Goal: Task Accomplishment & Management: Use online tool/utility

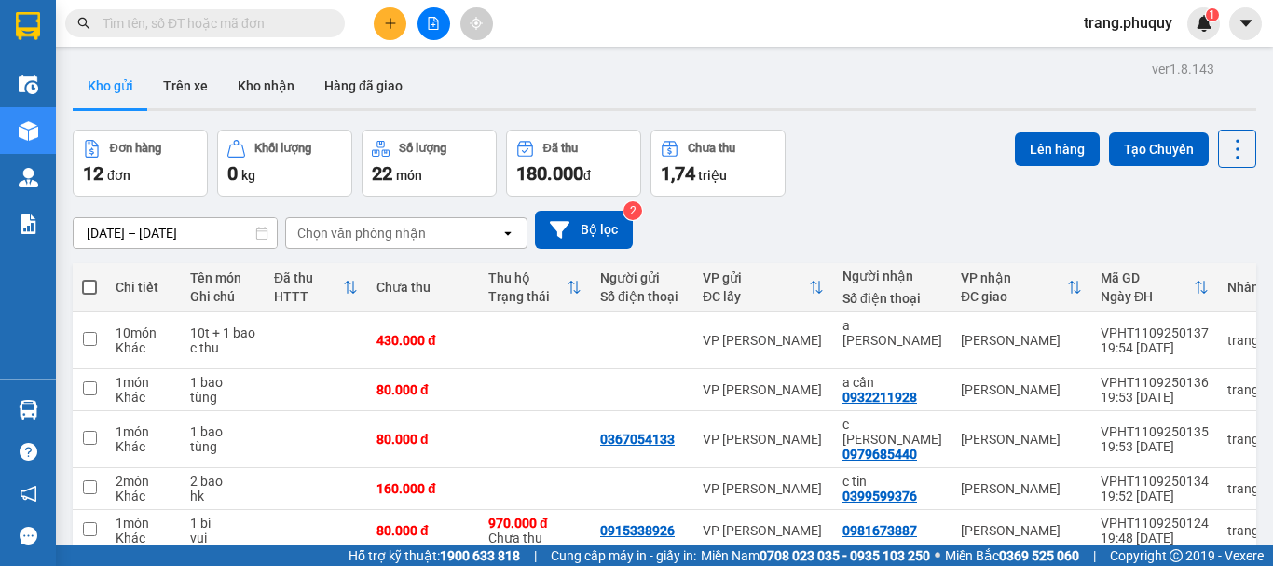
click at [909, 204] on div "[DATE] – [DATE] Press the down arrow key to interact with the calendar and sele…" at bounding box center [664, 230] width 1183 height 66
click at [180, 85] on button "Trên xe" at bounding box center [185, 85] width 75 height 45
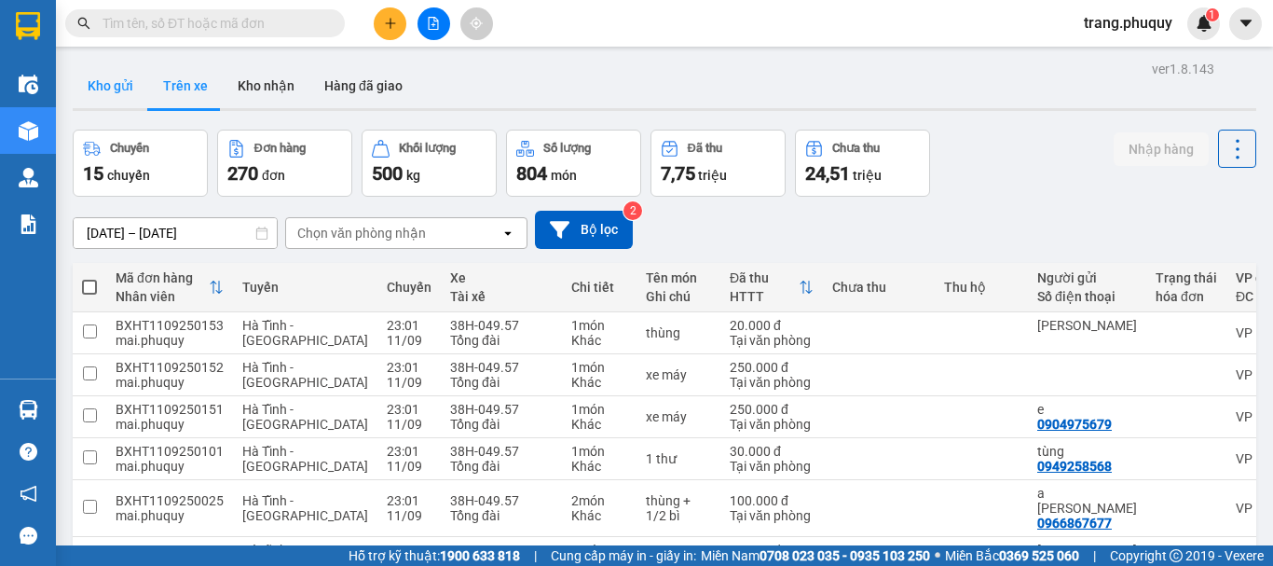
click at [118, 88] on button "Kho gửi" at bounding box center [110, 85] width 75 height 45
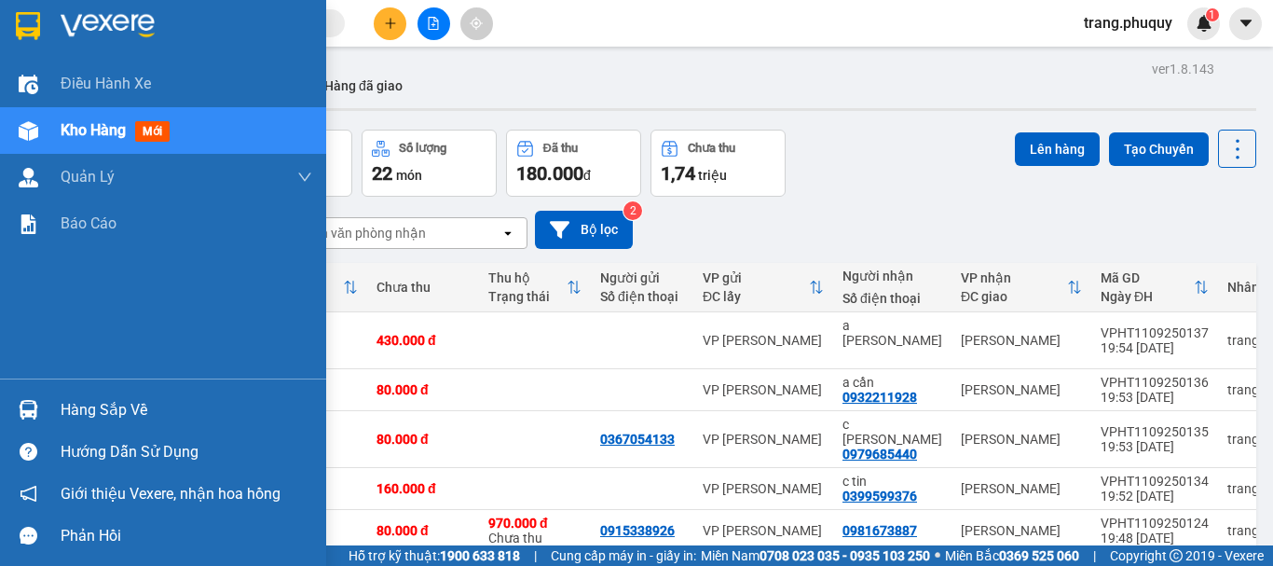
click at [57, 130] on div "Kho hàng mới" at bounding box center [163, 130] width 326 height 47
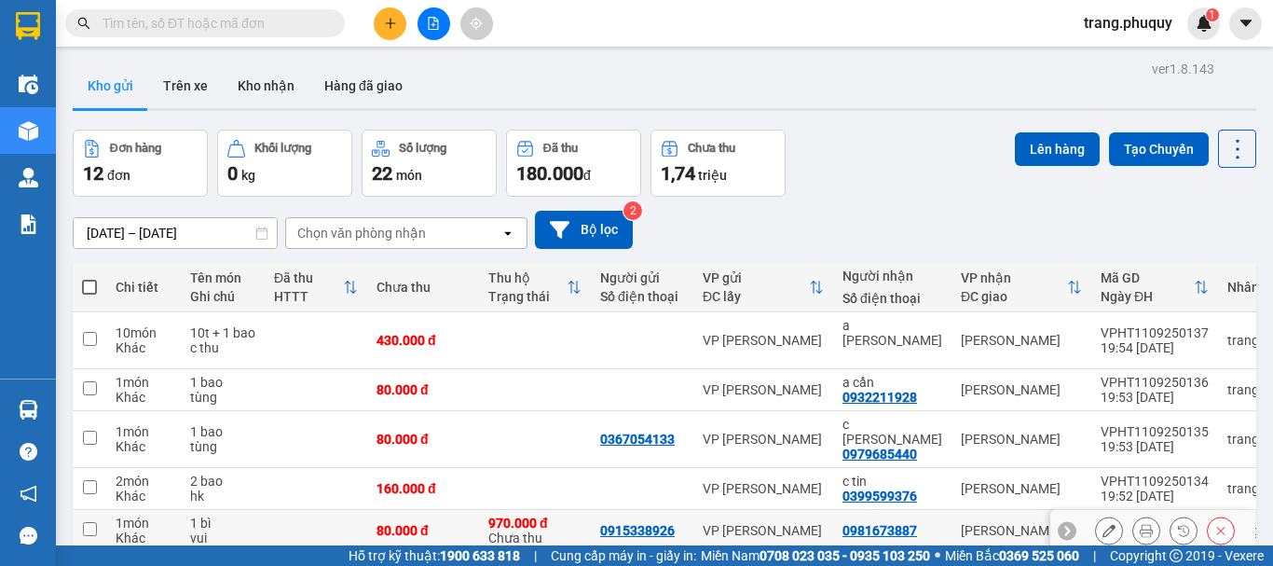
scroll to position [300, 0]
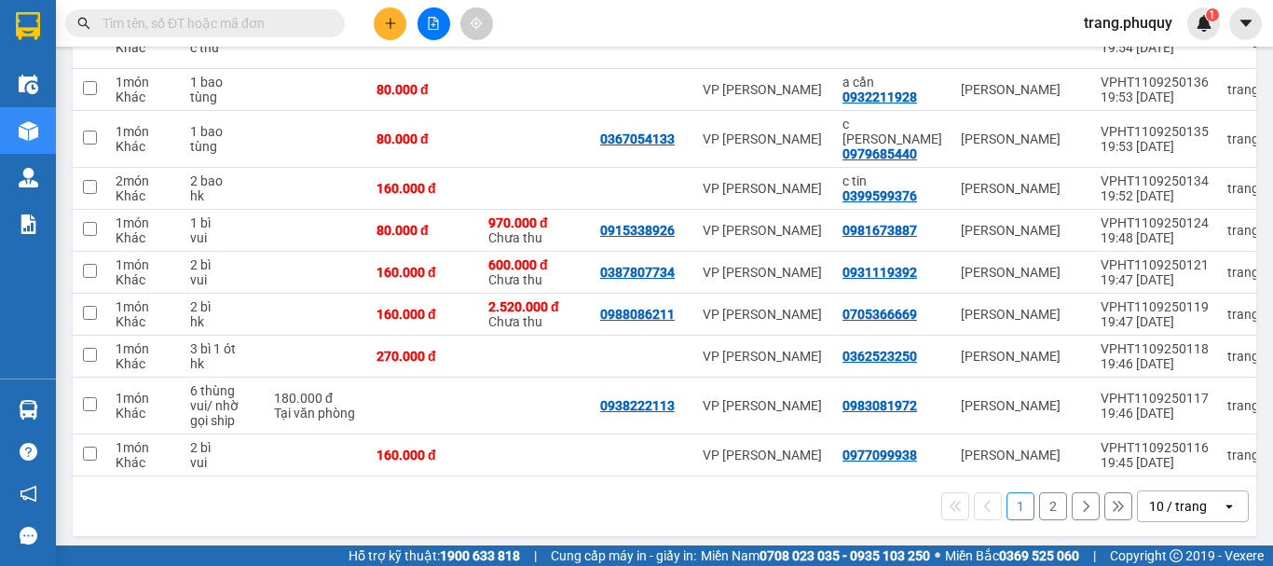
click at [1039, 496] on button "2" at bounding box center [1053, 506] width 28 height 28
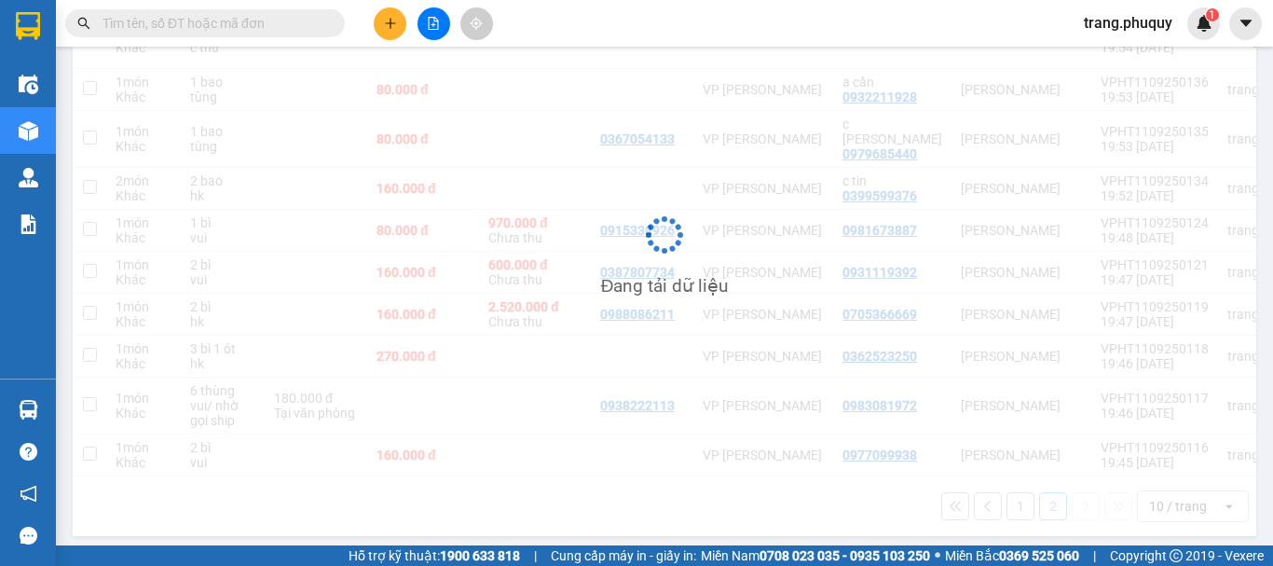
scroll to position [86, 0]
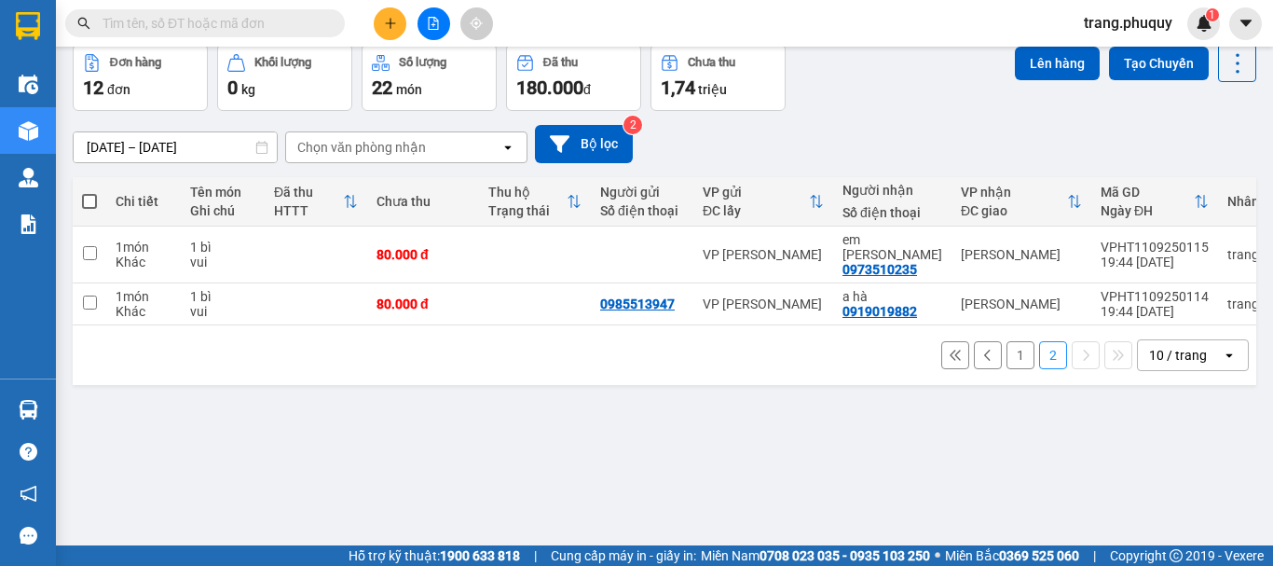
click at [1006, 346] on button "1" at bounding box center [1020, 355] width 28 height 28
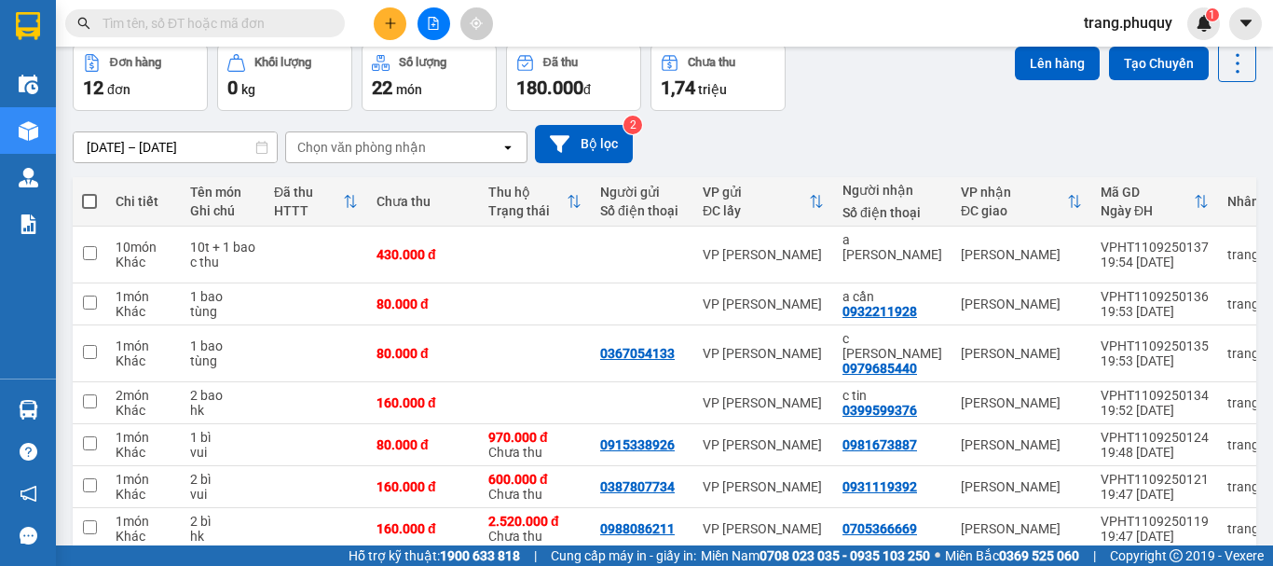
click at [89, 197] on span at bounding box center [89, 201] width 15 height 15
click at [89, 192] on input "checkbox" at bounding box center [89, 192] width 0 height 0
checkbox input "true"
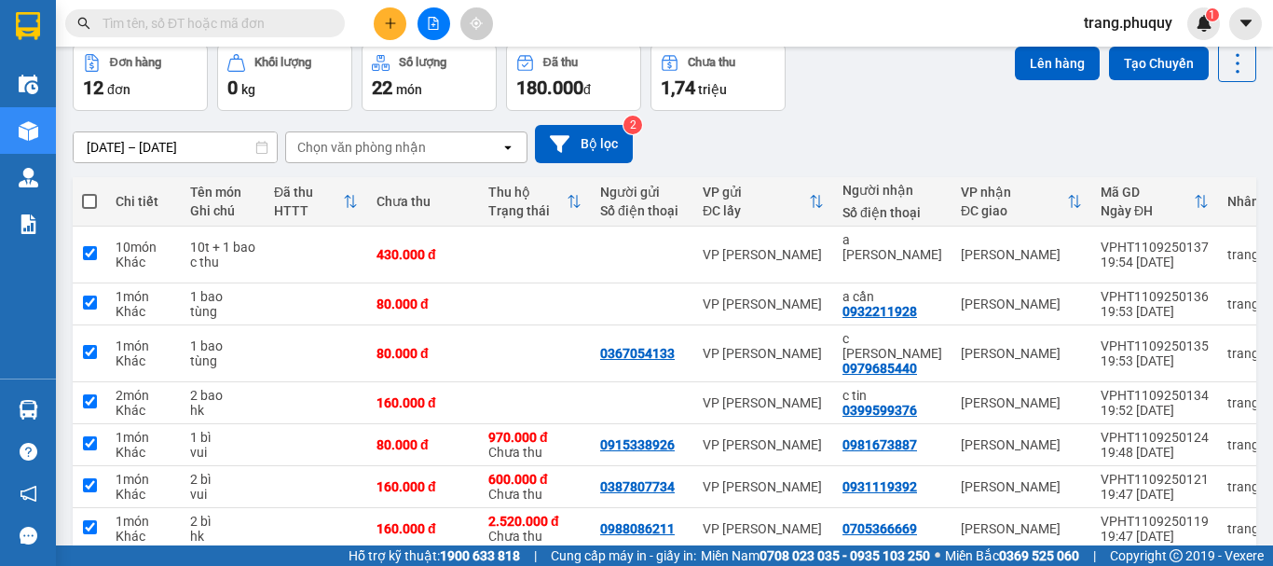
checkbox input "true"
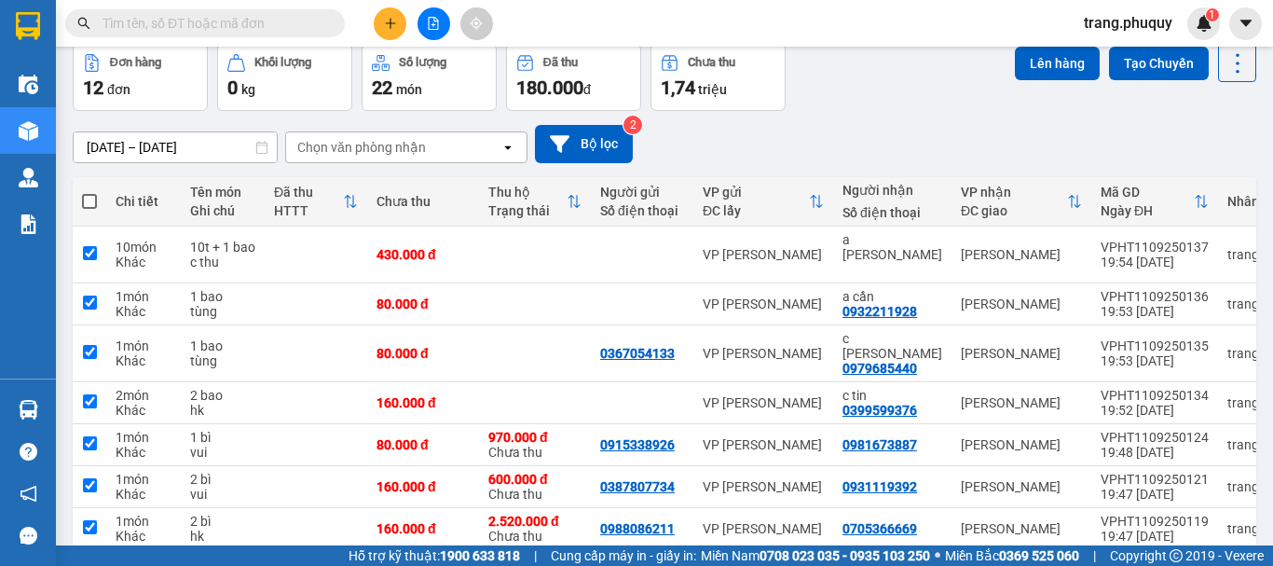
checkbox input "true"
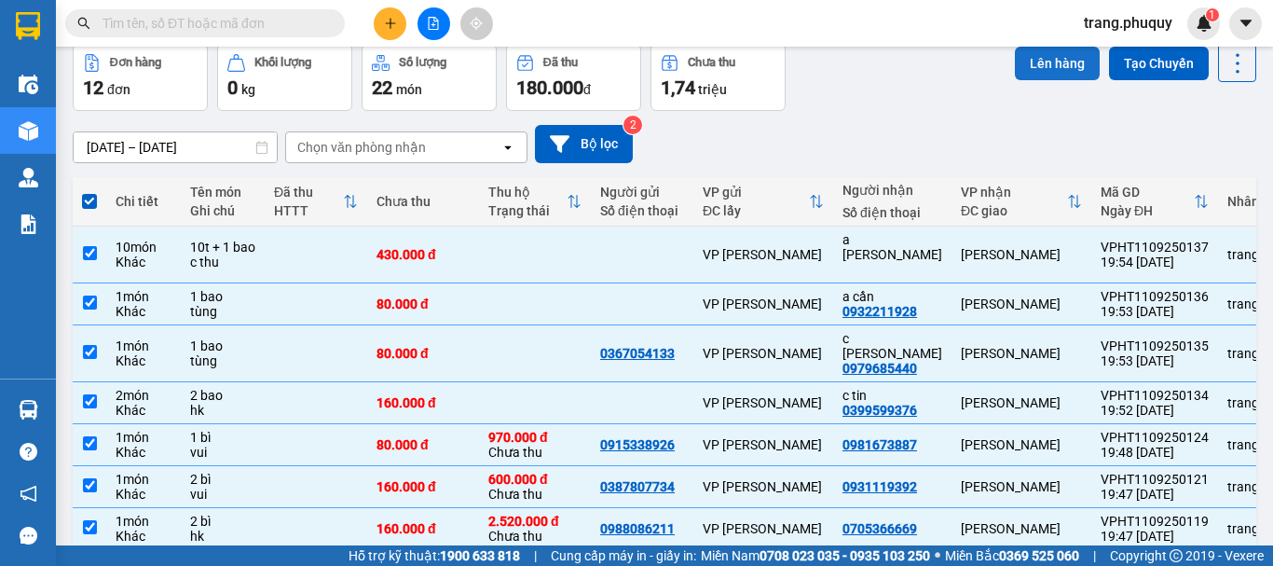
click at [1022, 58] on button "Lên hàng" at bounding box center [1057, 64] width 85 height 34
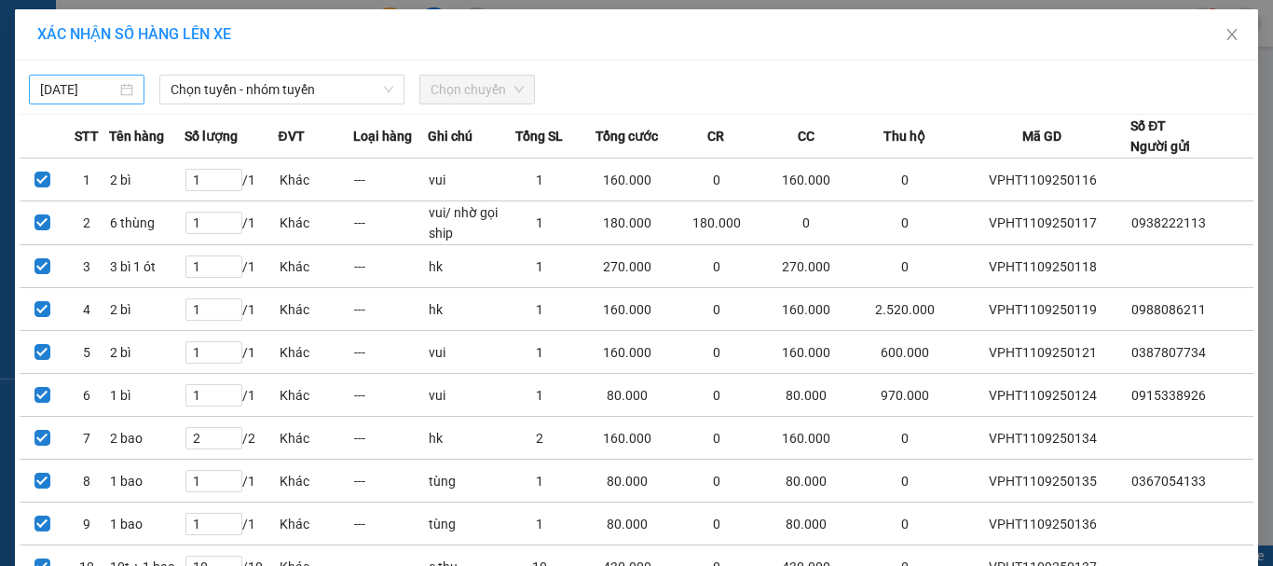
click at [84, 85] on input "[DATE]" at bounding box center [78, 89] width 76 height 21
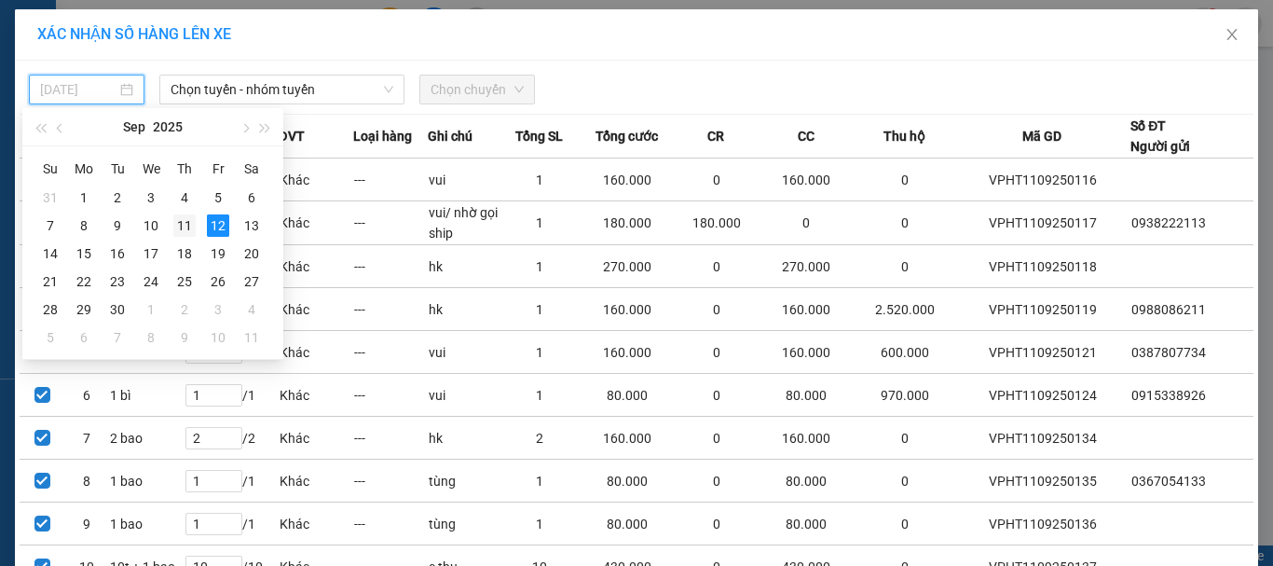
click at [194, 220] on div "11" at bounding box center [184, 225] width 22 height 22
type input "[DATE]"
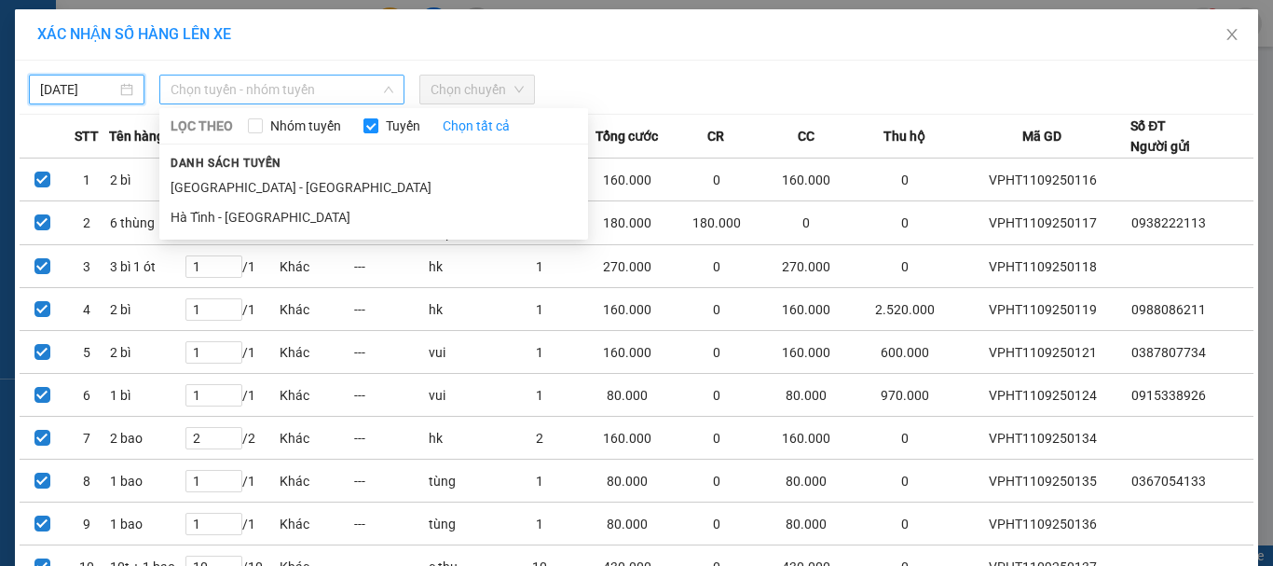
click at [266, 84] on span "Chọn tuyến - nhóm tuyến" at bounding box center [282, 89] width 223 height 28
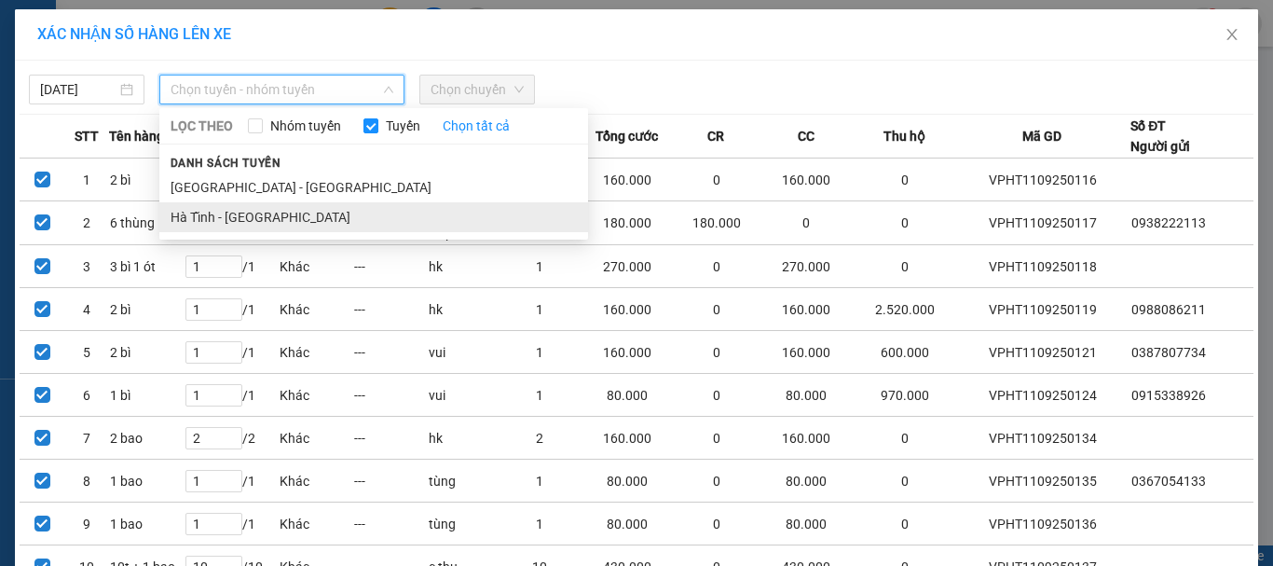
click at [231, 213] on li "Hà Tĩnh - [GEOGRAPHIC_DATA]" at bounding box center [373, 217] width 429 height 30
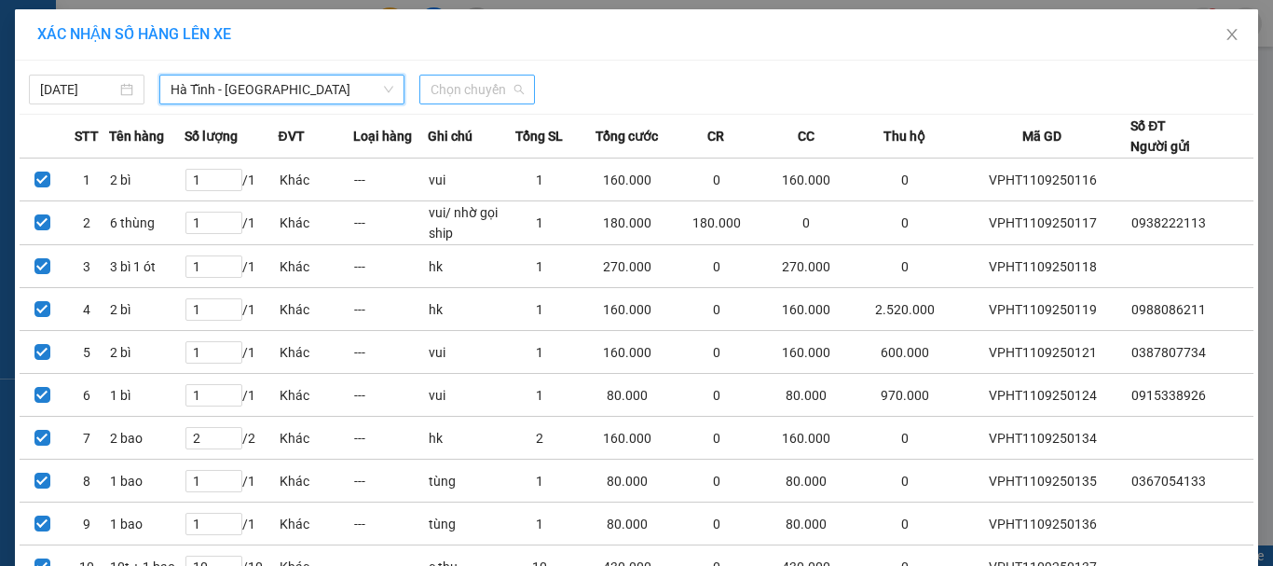
click at [459, 92] on span "Chọn chuyến" at bounding box center [477, 89] width 93 height 28
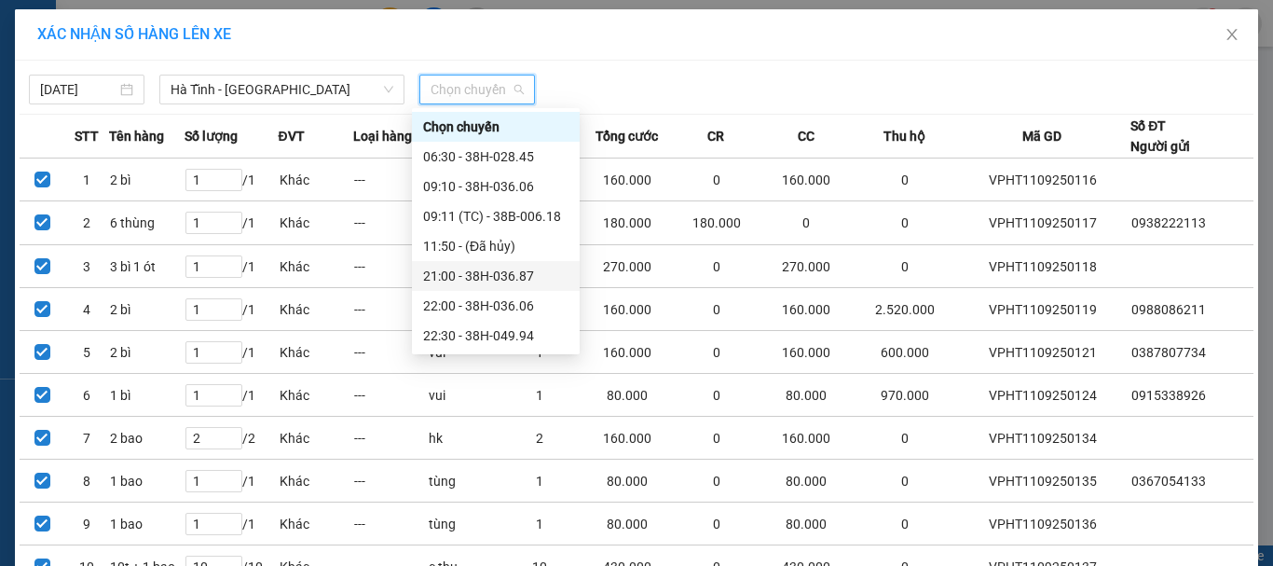
scroll to position [60, 0]
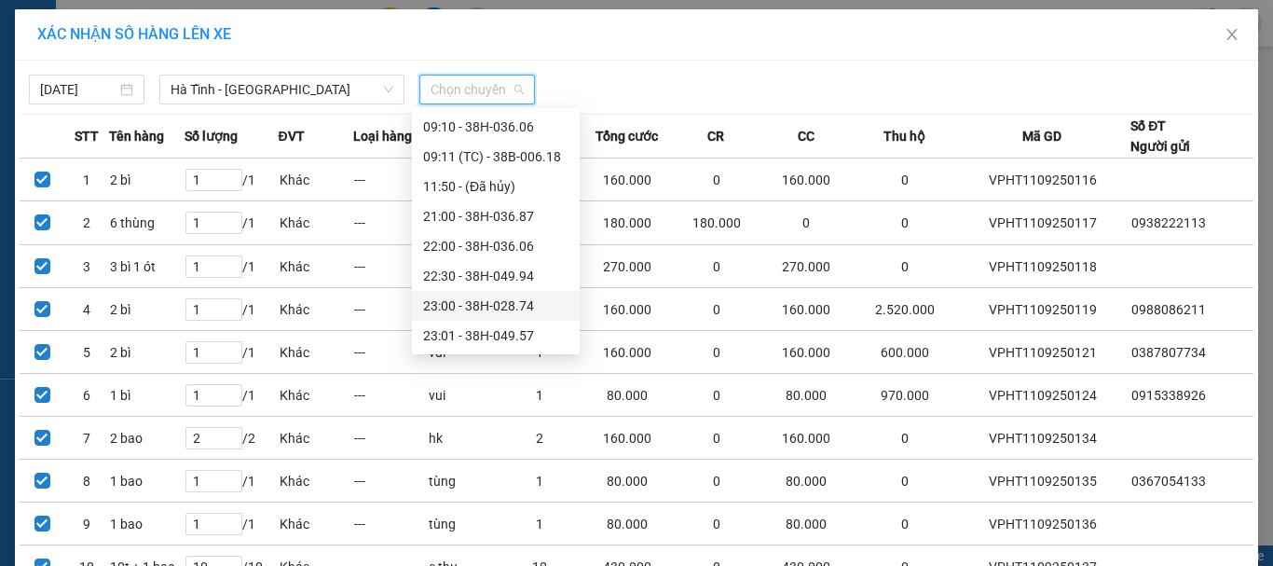
click at [524, 305] on div "23:00 - 38H-028.74" at bounding box center [495, 305] width 145 height 21
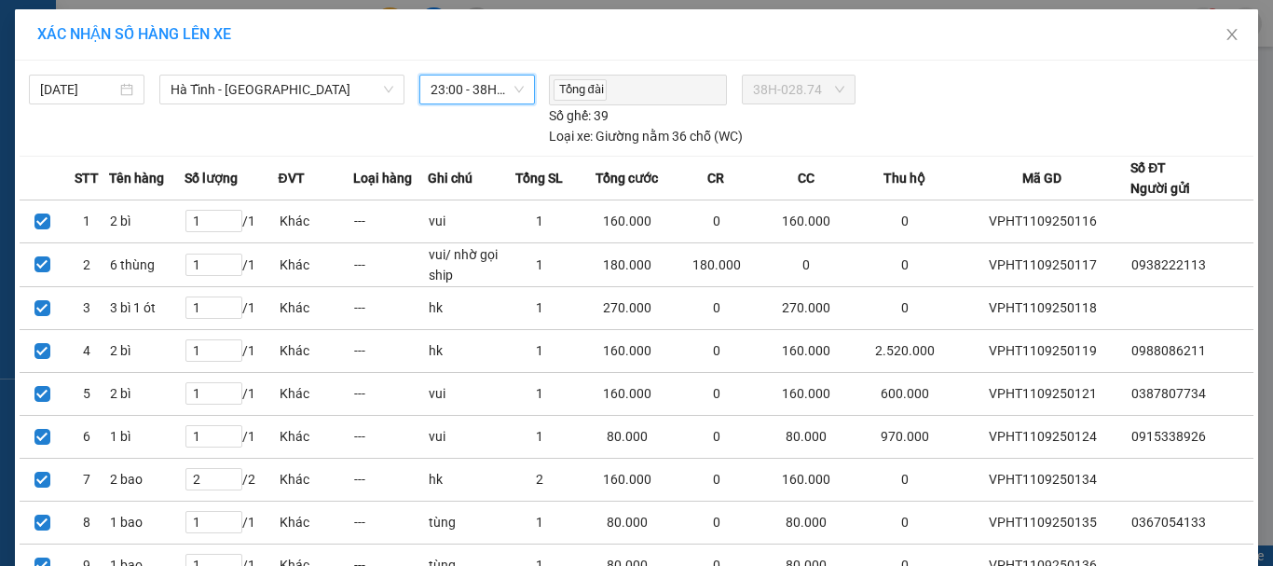
scroll to position [191, 0]
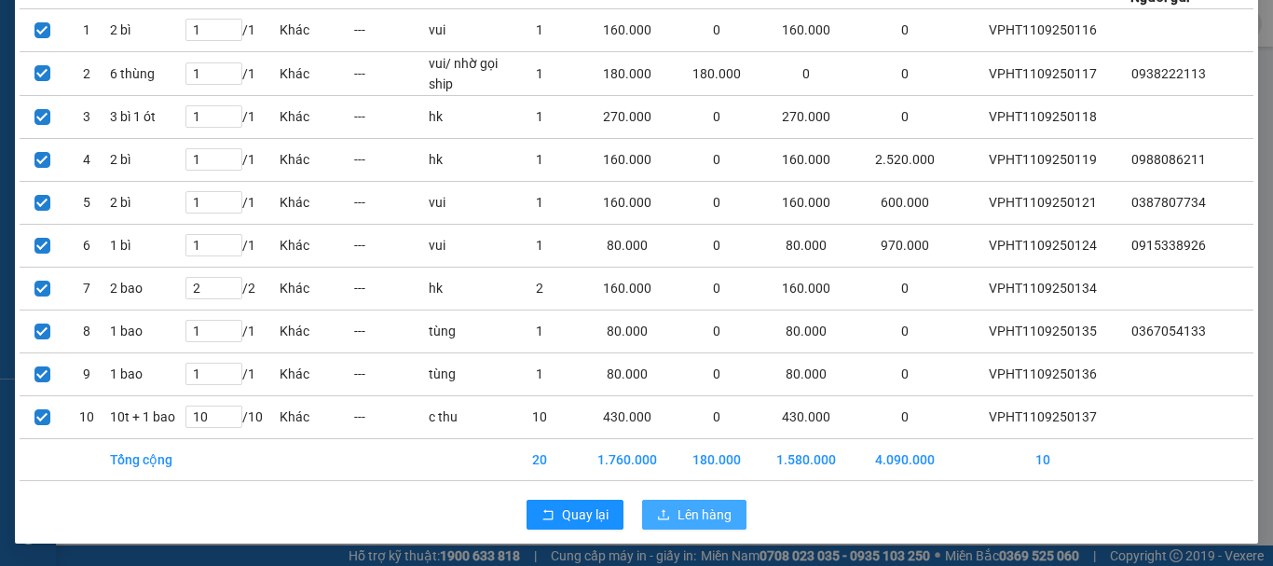
click at [698, 514] on span "Lên hàng" at bounding box center [704, 514] width 54 height 21
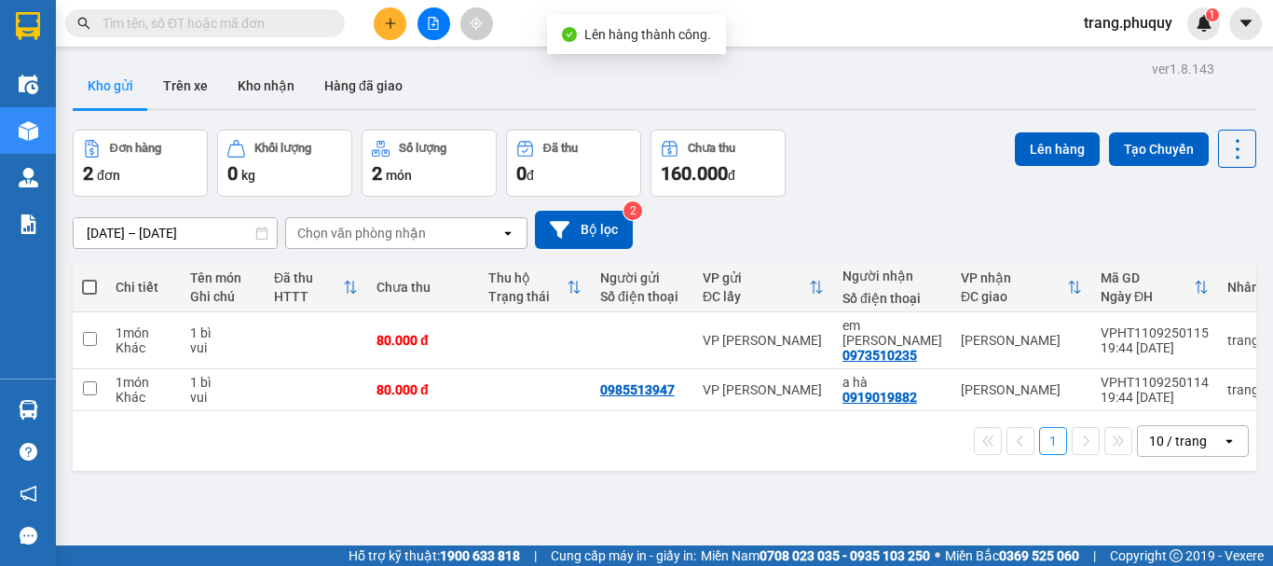
click at [87, 284] on span at bounding box center [89, 287] width 15 height 15
click at [89, 278] on input "checkbox" at bounding box center [89, 278] width 0 height 0
checkbox input "true"
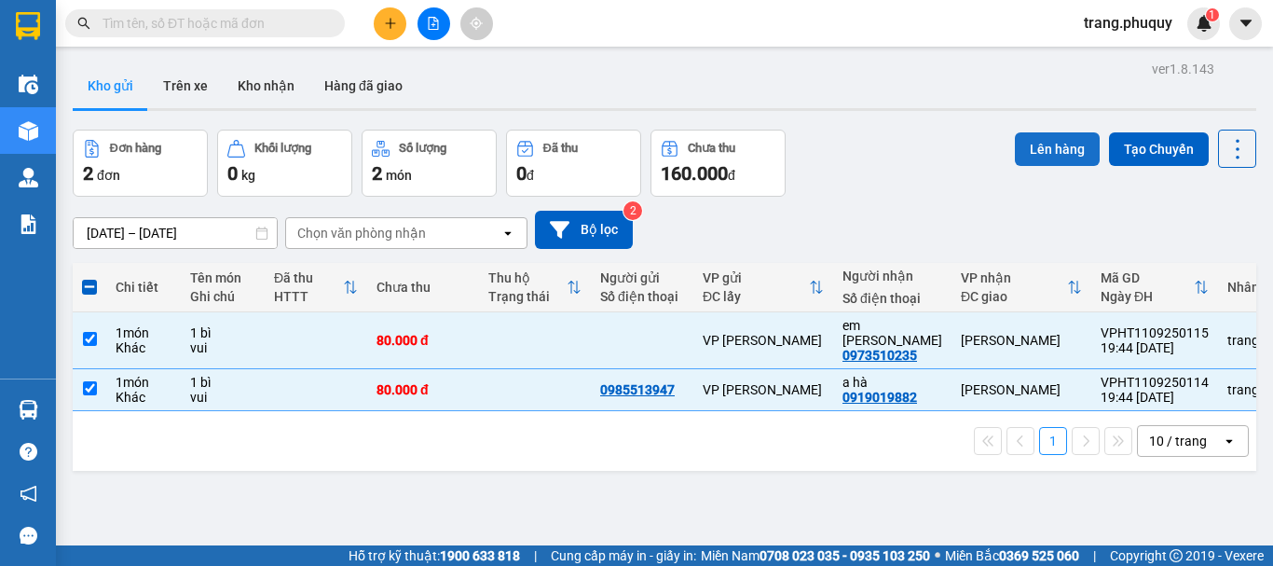
click at [1030, 148] on button "Lên hàng" at bounding box center [1057, 149] width 85 height 34
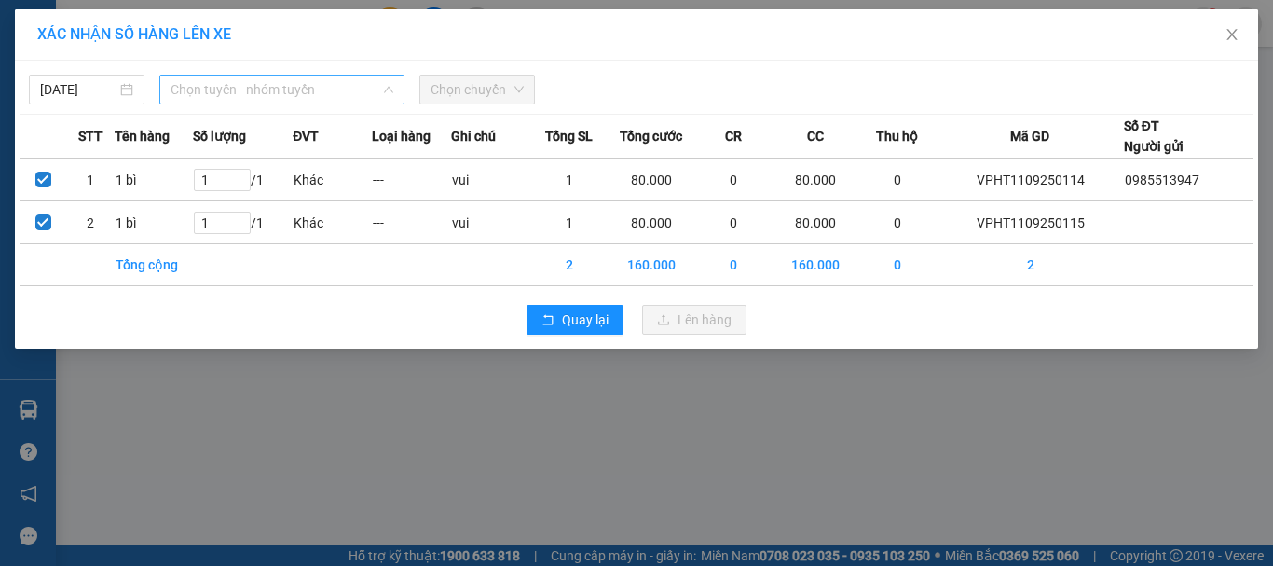
click at [229, 84] on span "Chọn tuyến - nhóm tuyến" at bounding box center [282, 89] width 223 height 28
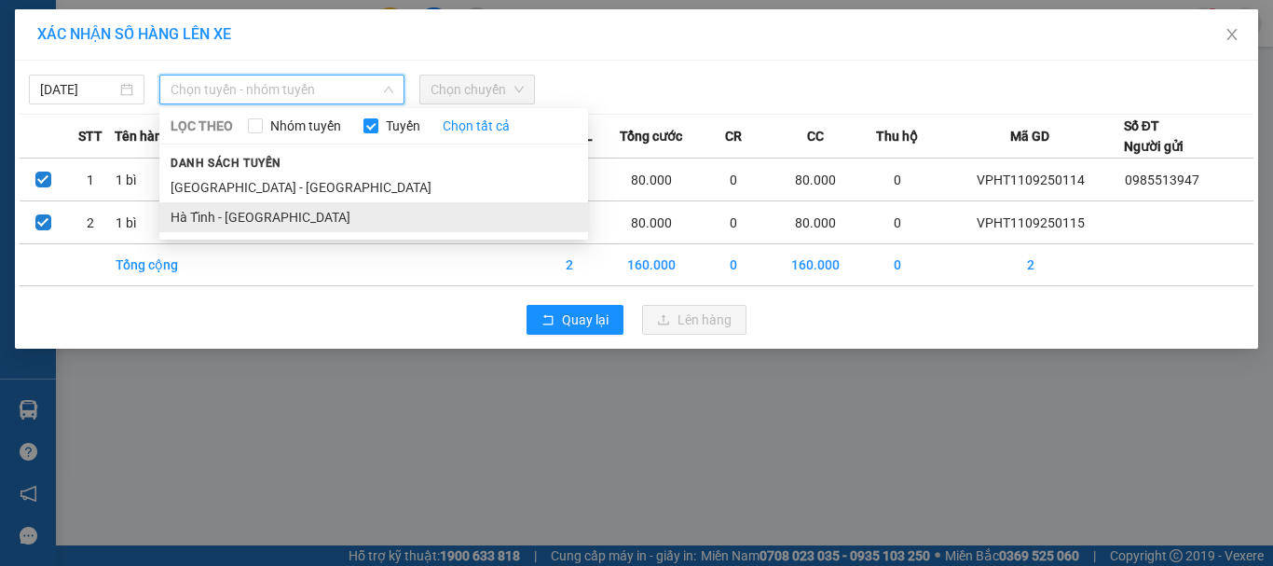
click at [243, 215] on li "Hà Tĩnh - [GEOGRAPHIC_DATA]" at bounding box center [373, 217] width 429 height 30
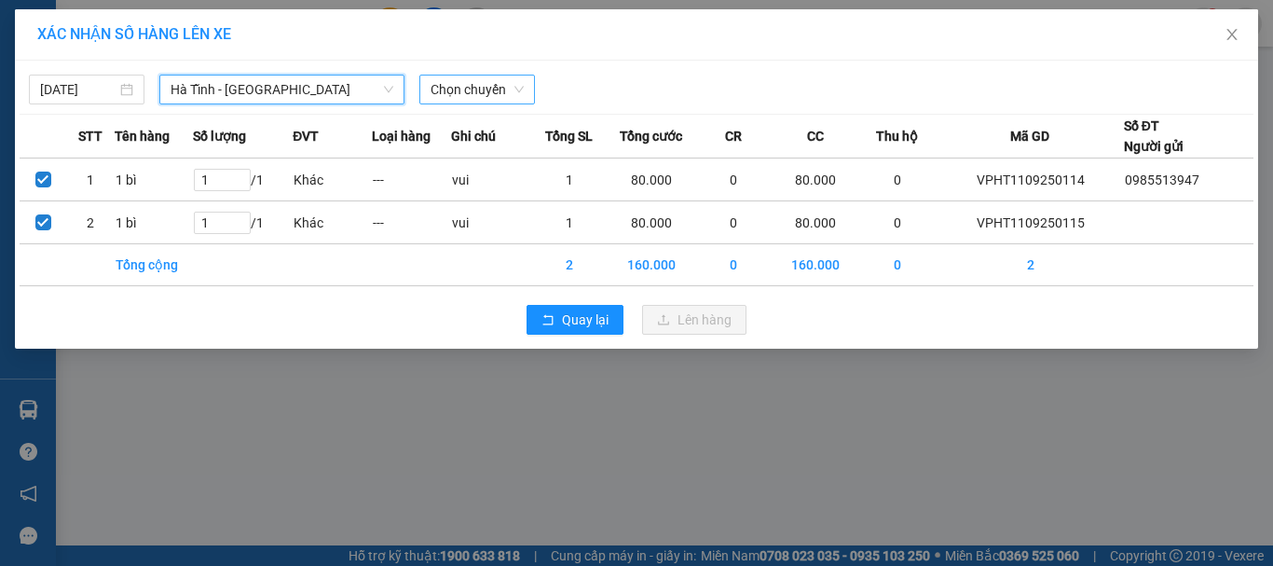
click at [460, 80] on span "Chọn chuyến" at bounding box center [477, 89] width 93 height 28
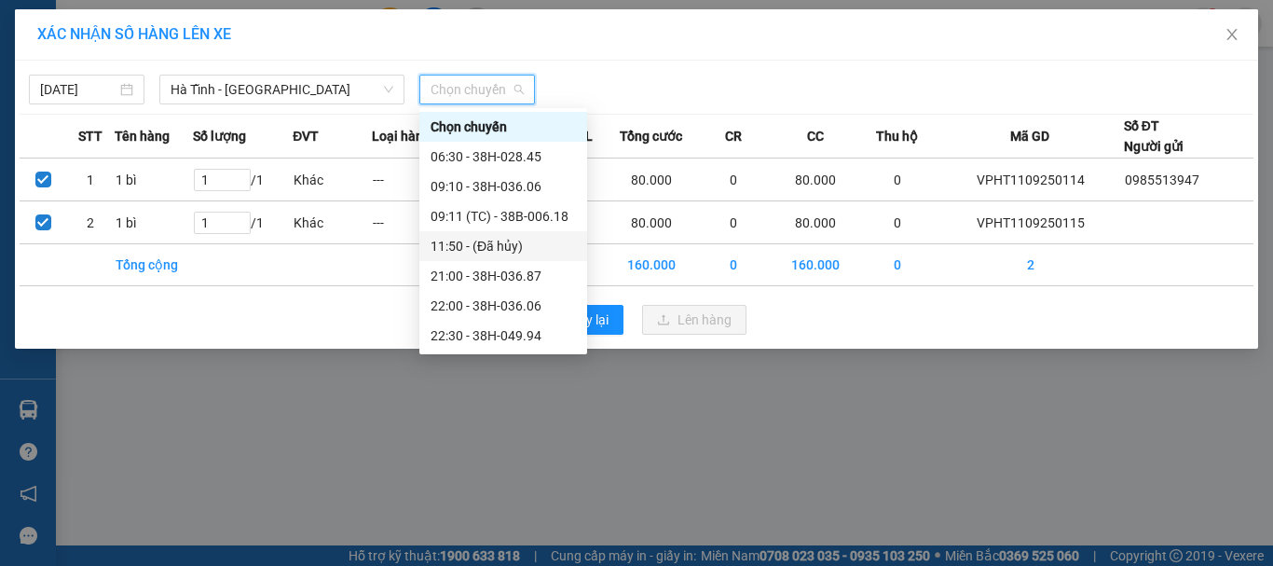
scroll to position [60, 0]
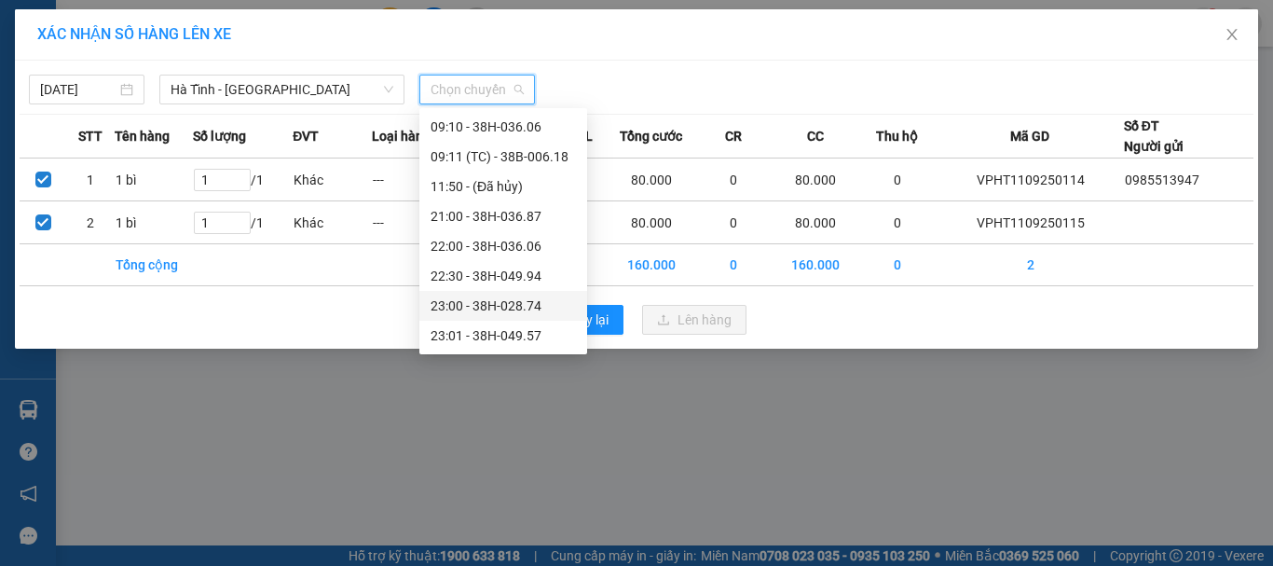
click at [515, 308] on div "23:00 - 38H-028.74" at bounding box center [503, 305] width 145 height 21
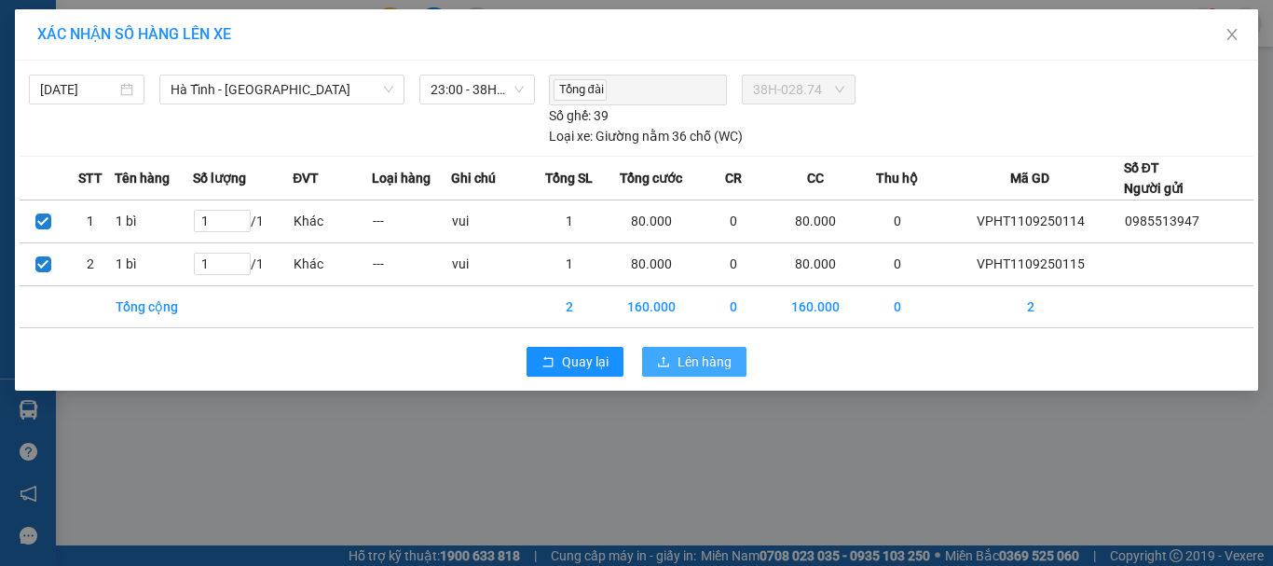
click at [673, 358] on button "Lên hàng" at bounding box center [694, 362] width 104 height 30
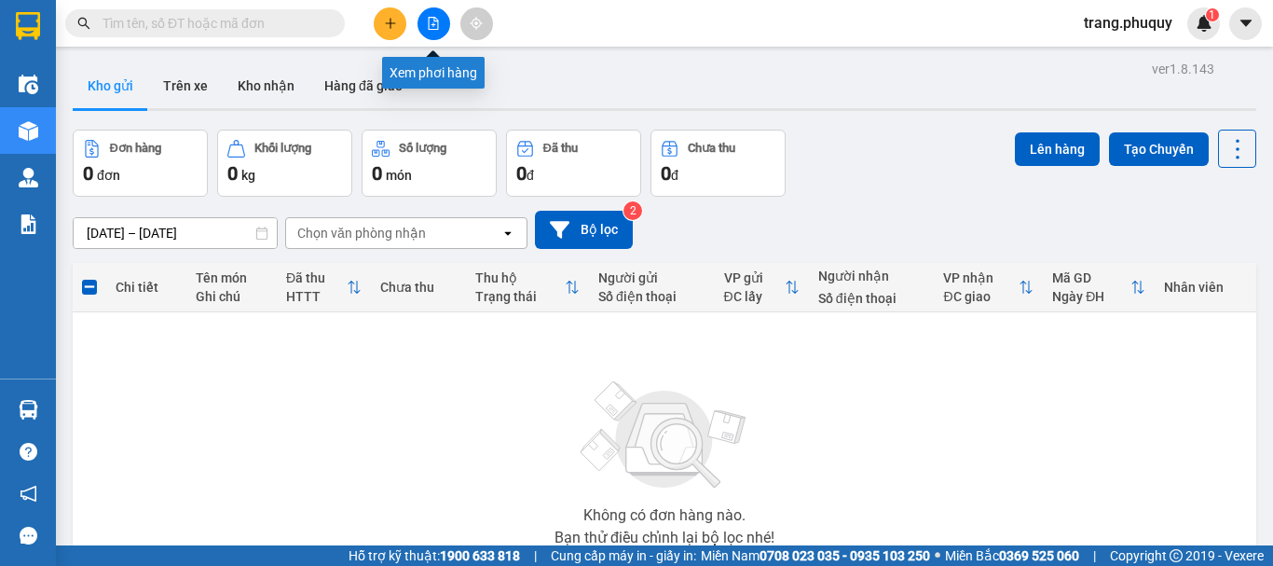
click at [430, 22] on icon "file-add" at bounding box center [433, 23] width 13 height 13
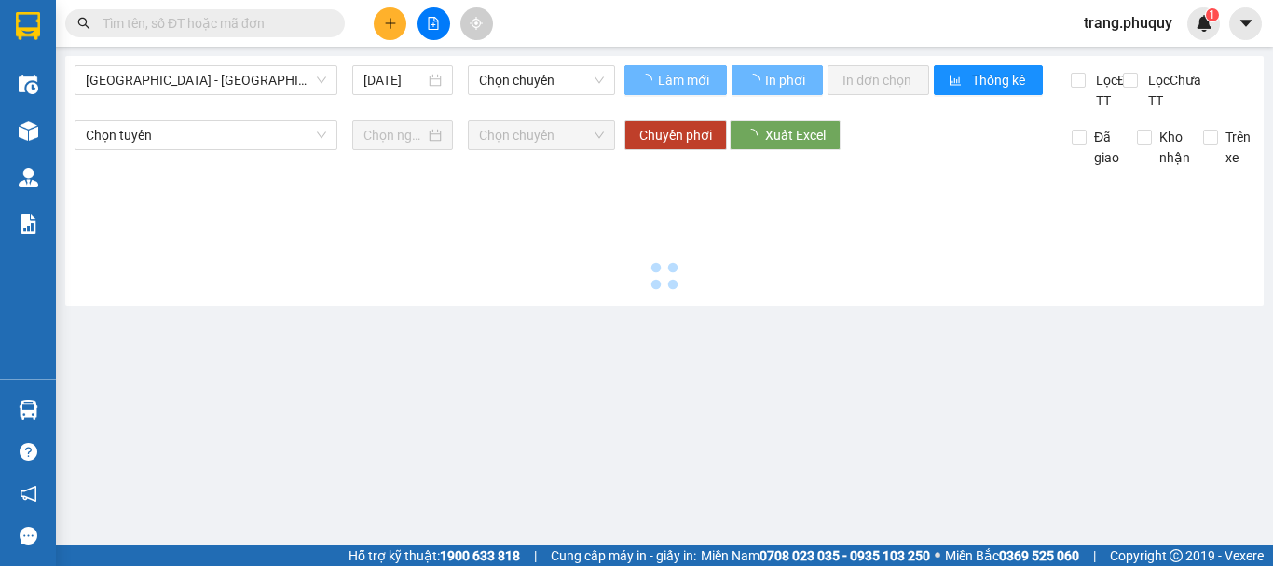
type input "[DATE]"
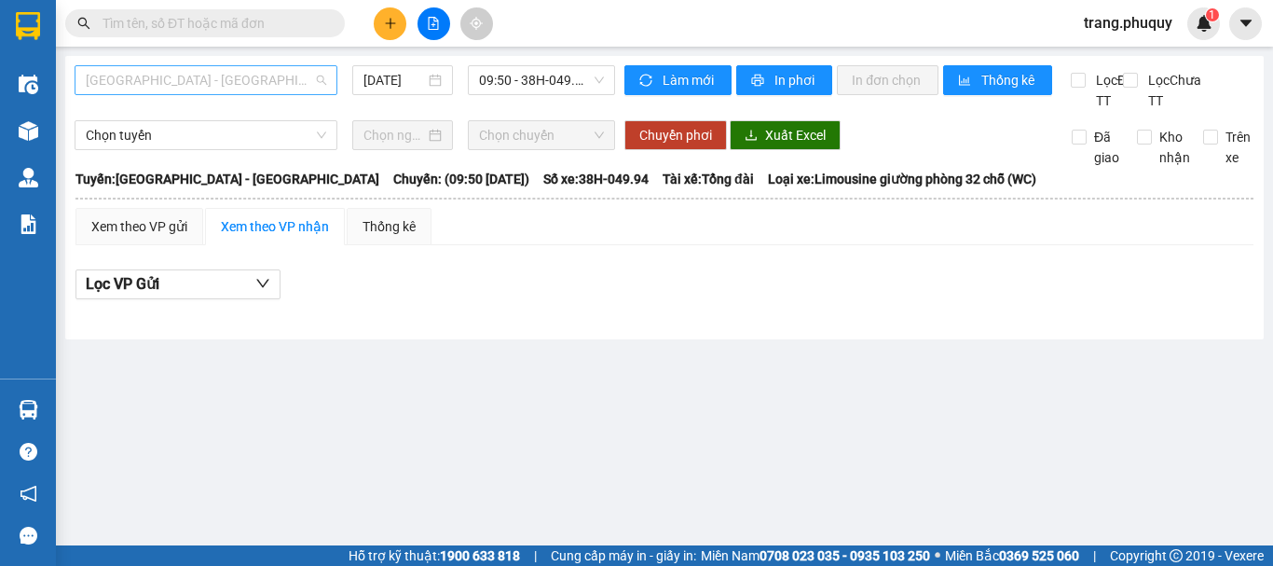
click at [204, 84] on span "[GEOGRAPHIC_DATA] - [GEOGRAPHIC_DATA]" at bounding box center [206, 80] width 240 height 28
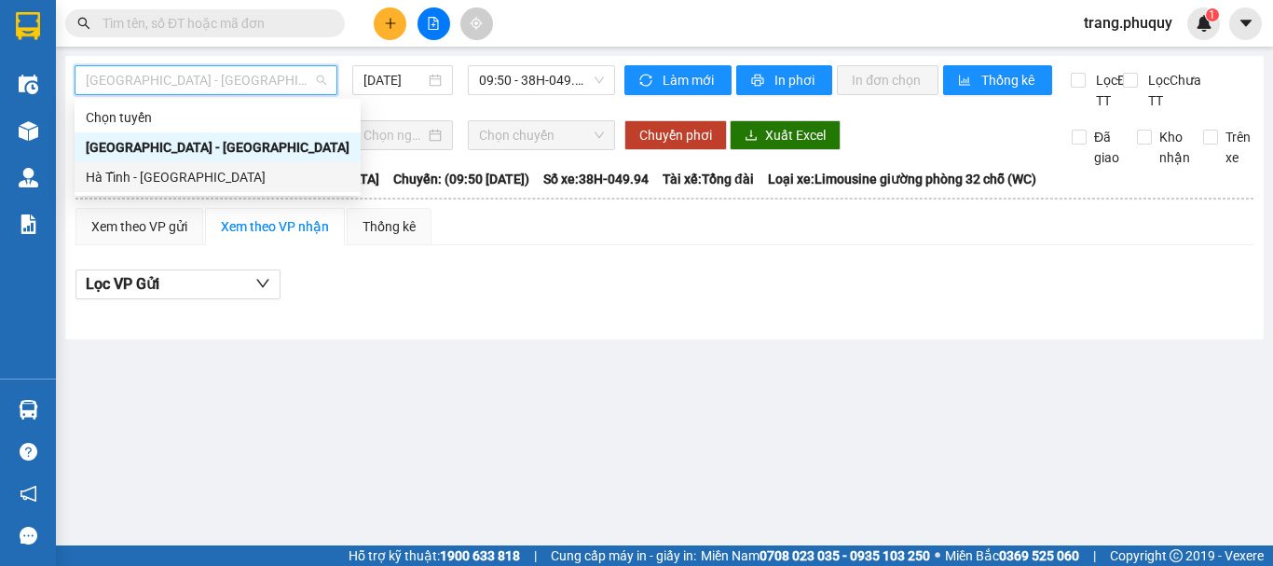
click at [141, 173] on div "Hà Tĩnh - [GEOGRAPHIC_DATA]" at bounding box center [218, 177] width 264 height 21
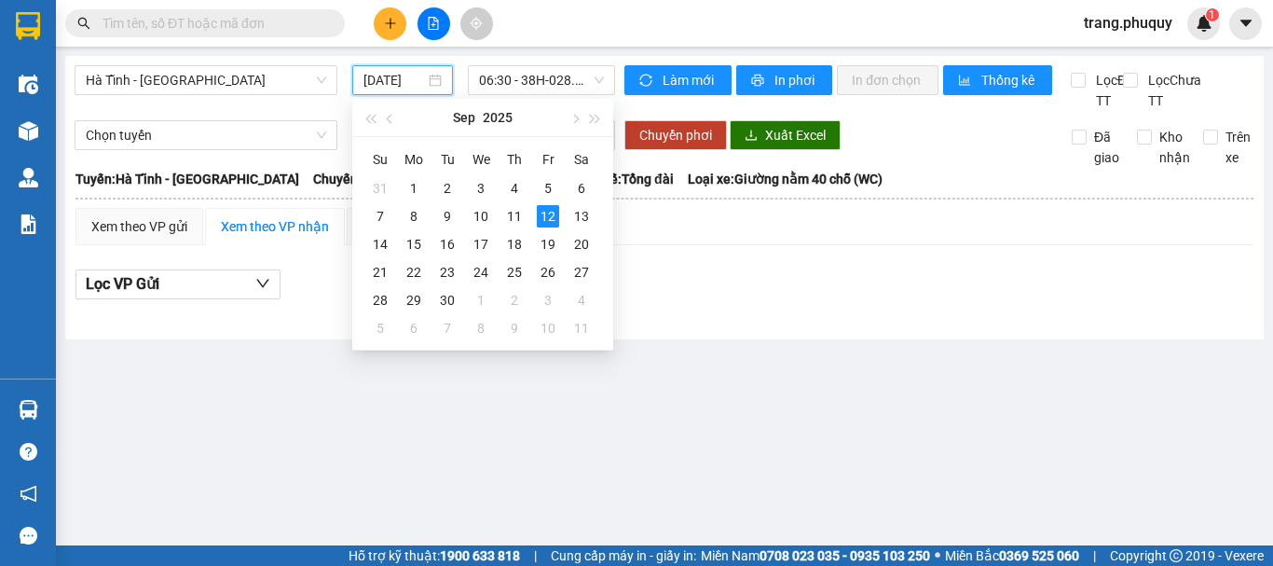
click at [393, 75] on input "[DATE]" at bounding box center [394, 80] width 62 height 21
click at [510, 215] on div "11" at bounding box center [514, 216] width 22 height 22
type input "[DATE]"
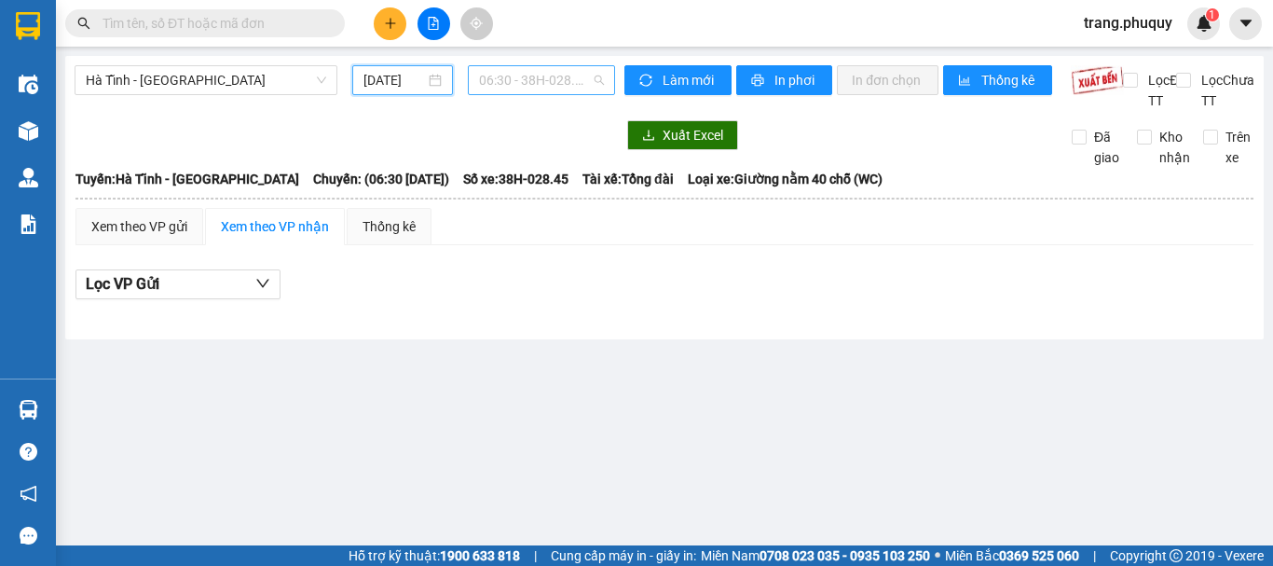
click at [540, 74] on span "06:30 - 38H-028.45" at bounding box center [541, 80] width 125 height 28
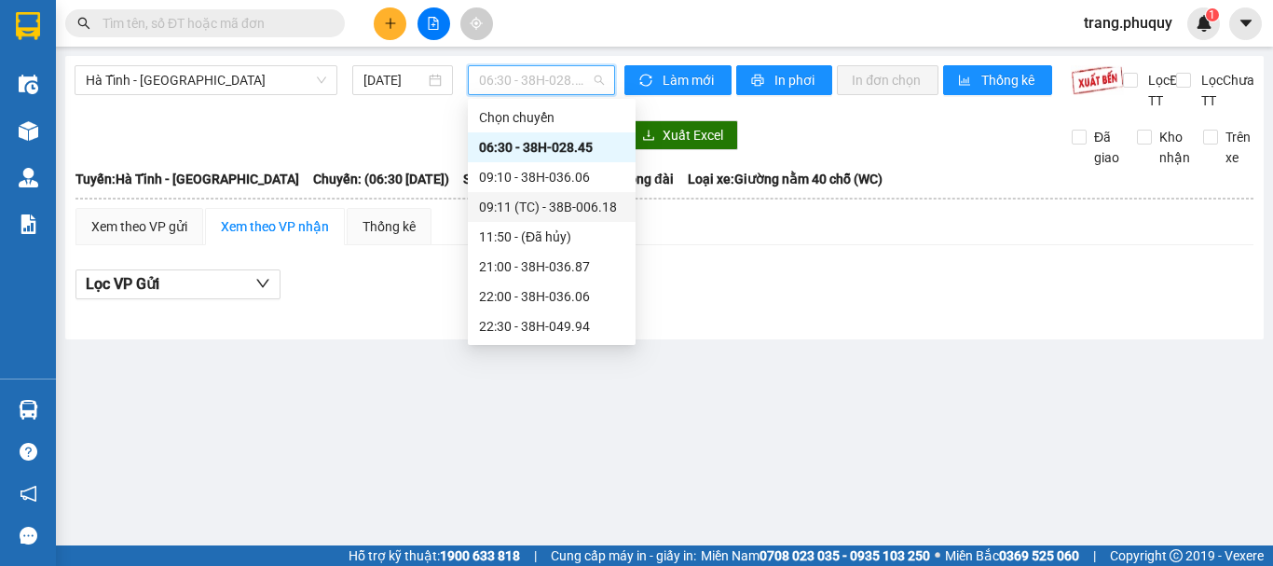
scroll to position [60, 0]
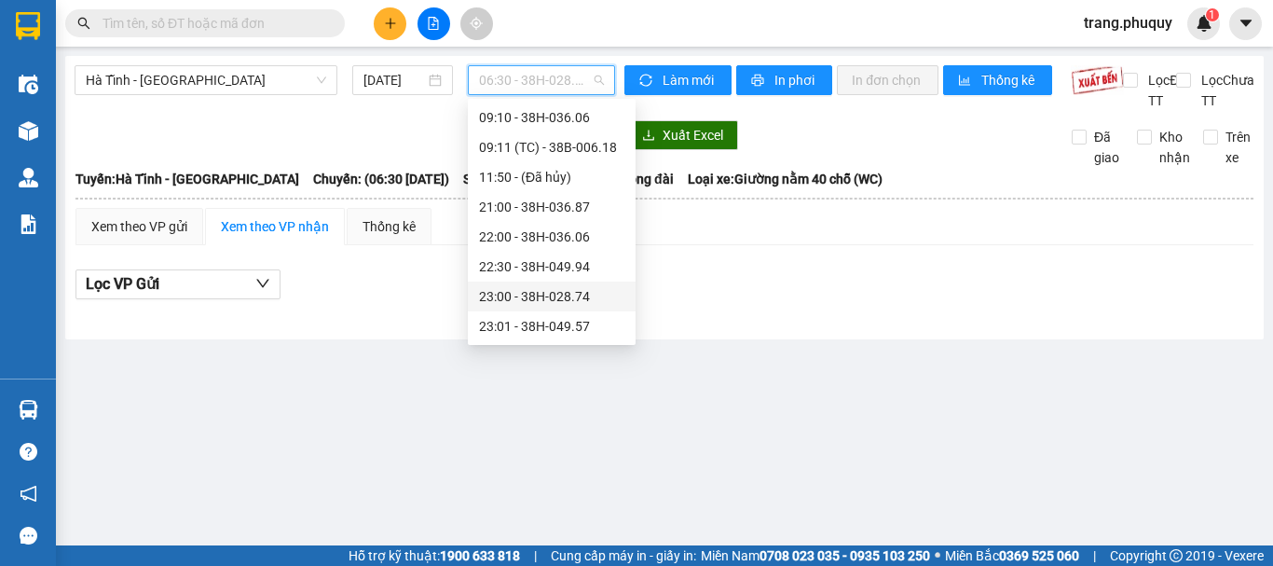
click at [579, 292] on div "23:00 - 38H-028.74" at bounding box center [551, 296] width 145 height 21
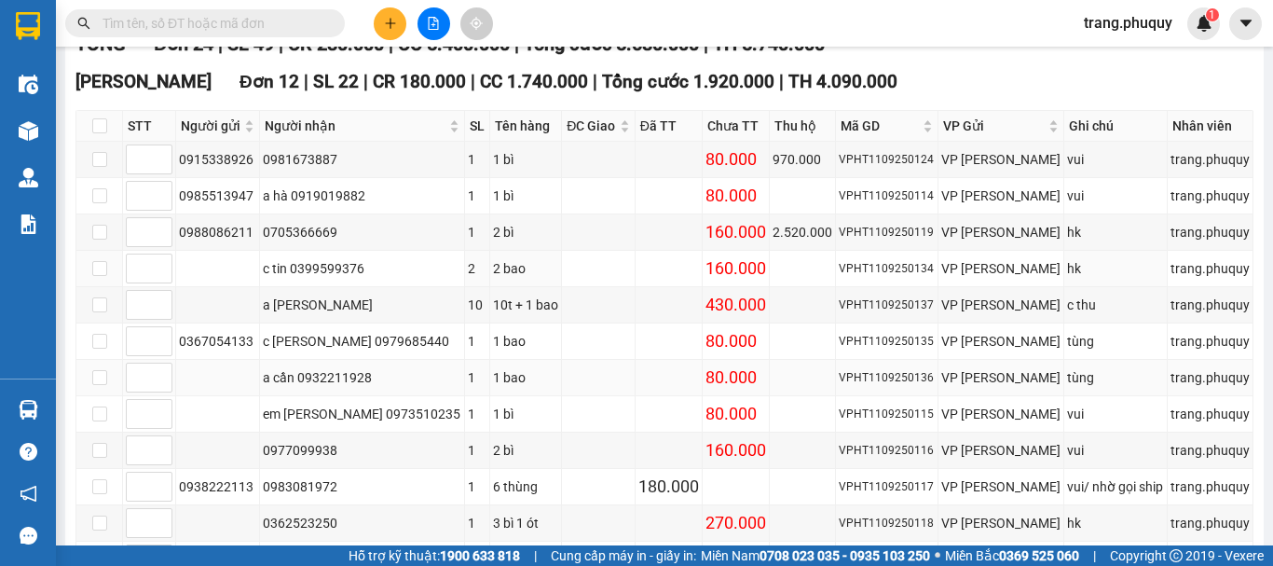
scroll to position [373, 0]
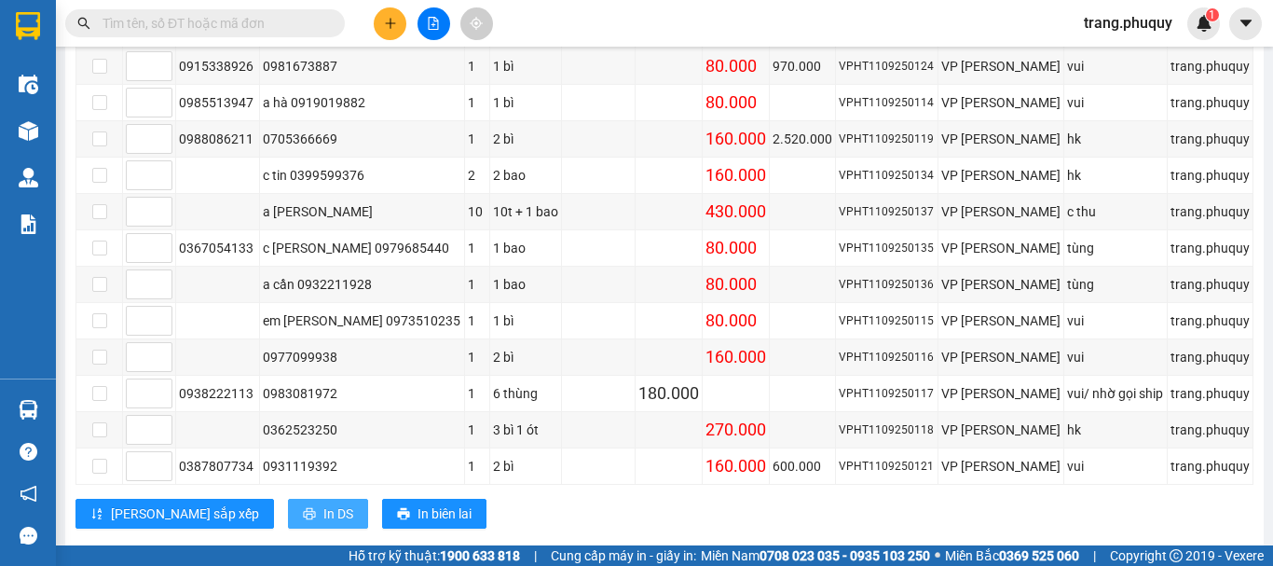
click at [323, 524] on span "In DS" at bounding box center [338, 513] width 30 height 21
